Goal: Book appointment/travel/reservation

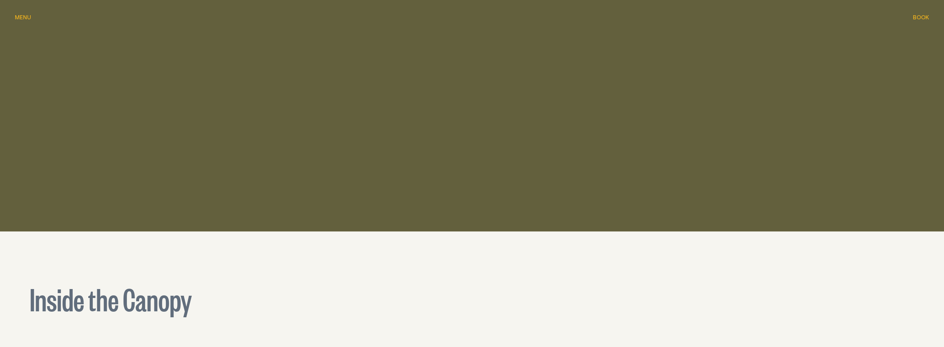
scroll to position [916, 0]
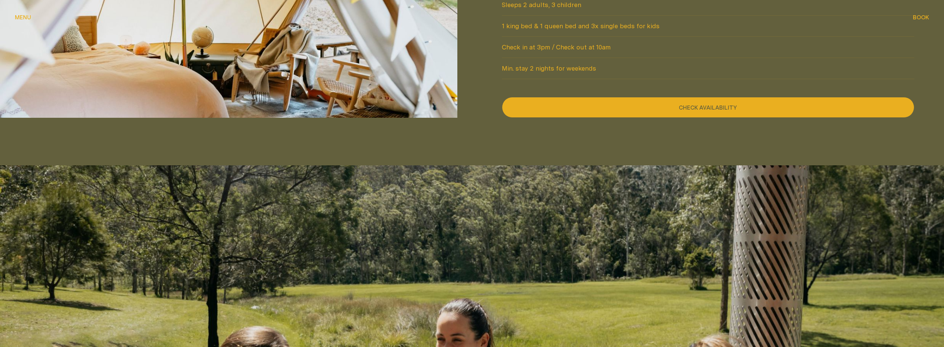
click at [692, 97] on button "Check availability" at bounding box center [708, 107] width 413 height 21
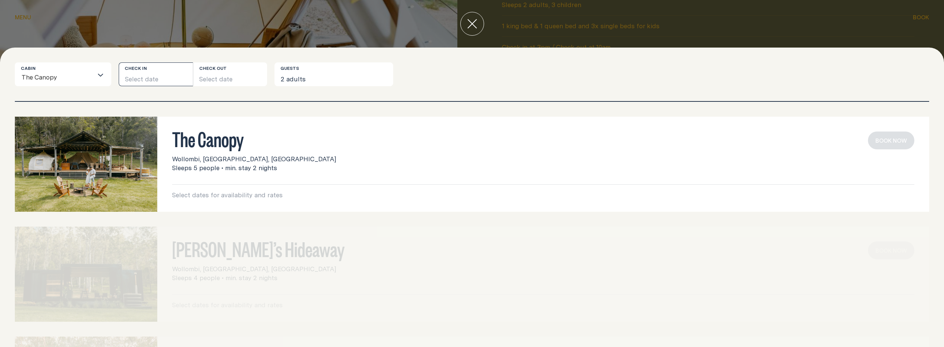
click at [155, 78] on button "Select date" at bounding box center [156, 74] width 74 height 24
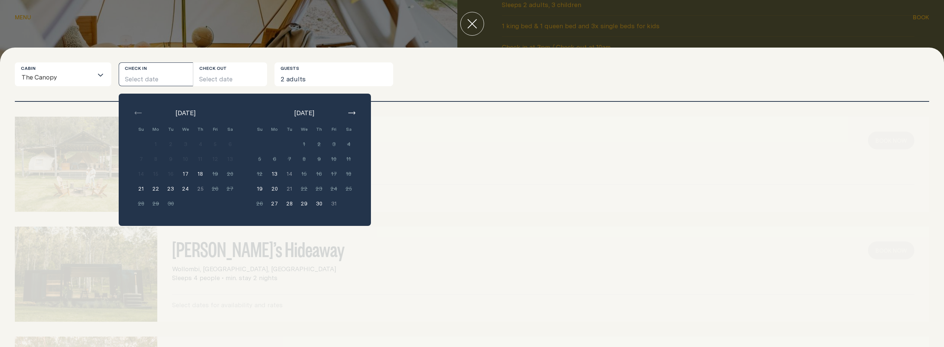
click at [88, 77] on input "Search for option" at bounding box center [76, 78] width 36 height 16
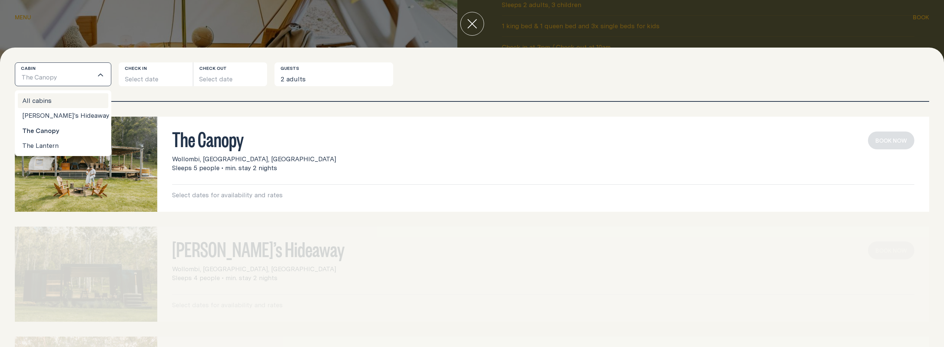
click at [73, 100] on li "All cabins" at bounding box center [63, 100] width 91 height 15
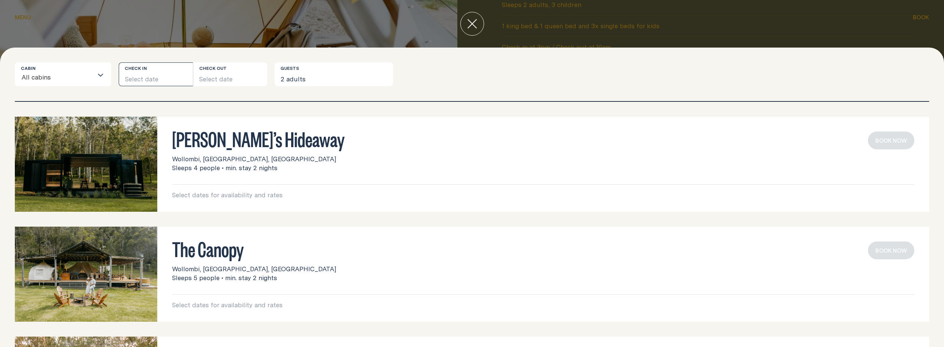
click at [159, 79] on button "Select date" at bounding box center [156, 74] width 74 height 24
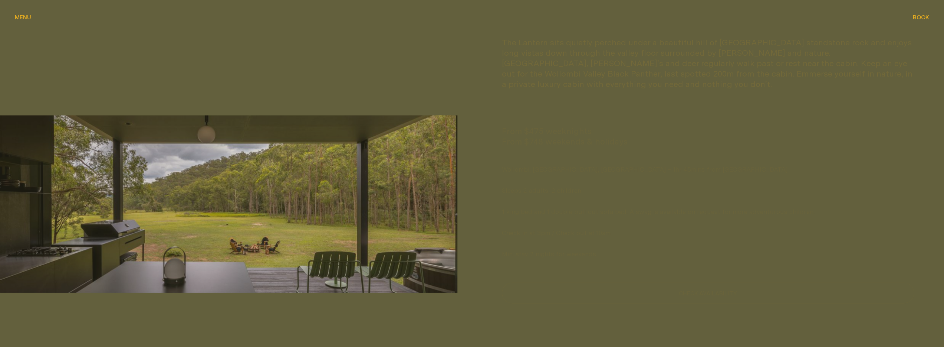
scroll to position [804, 0]
